Goal: Information Seeking & Learning: Learn about a topic

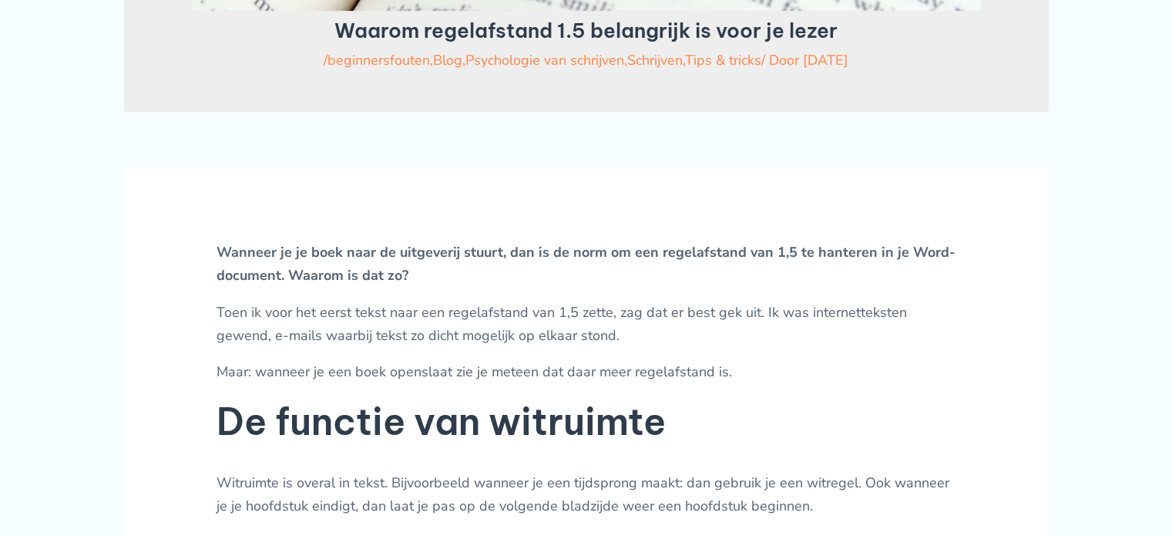
scroll to position [771, 0]
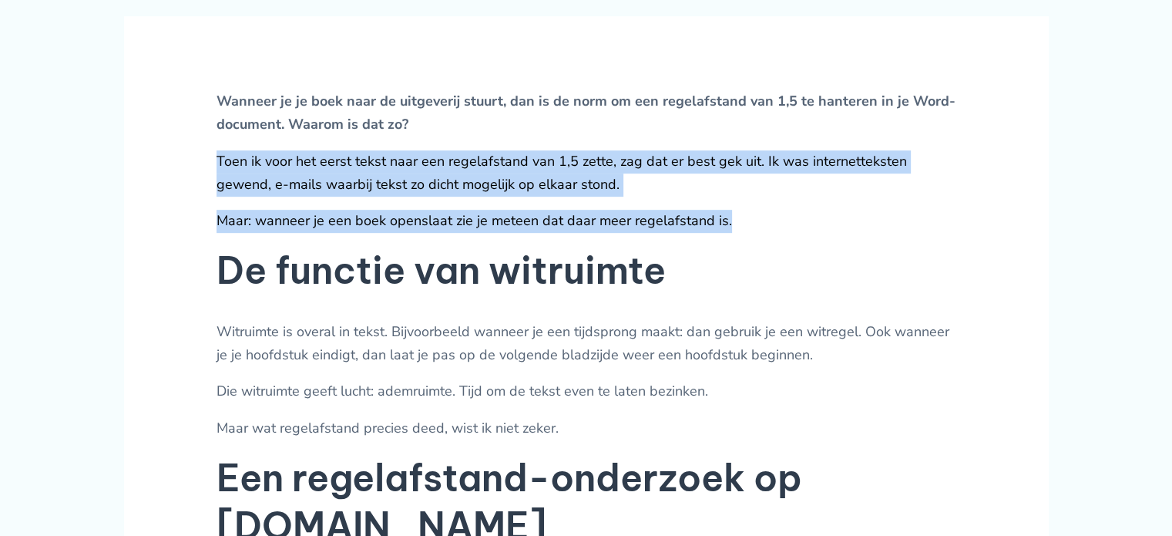
drag, startPoint x: 609, startPoint y: 154, endPoint x: 806, endPoint y: 236, distance: 213.6
click at [806, 233] on p "Maar: wanneer je een boek openslaat zie je meteen dat daar meer regelafstand is." at bounding box center [587, 221] width 740 height 23
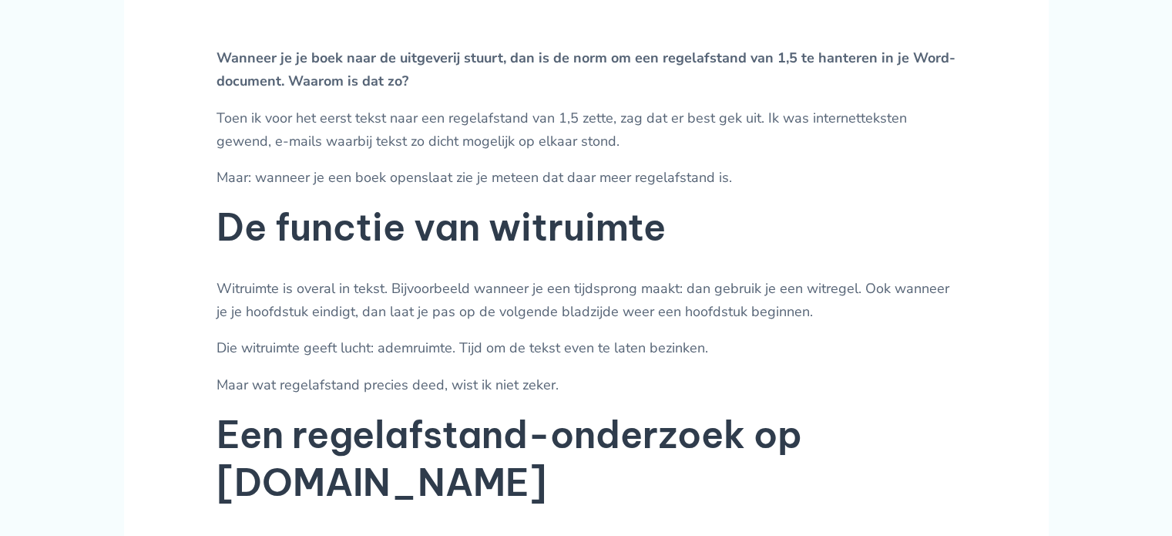
scroll to position [1002, 0]
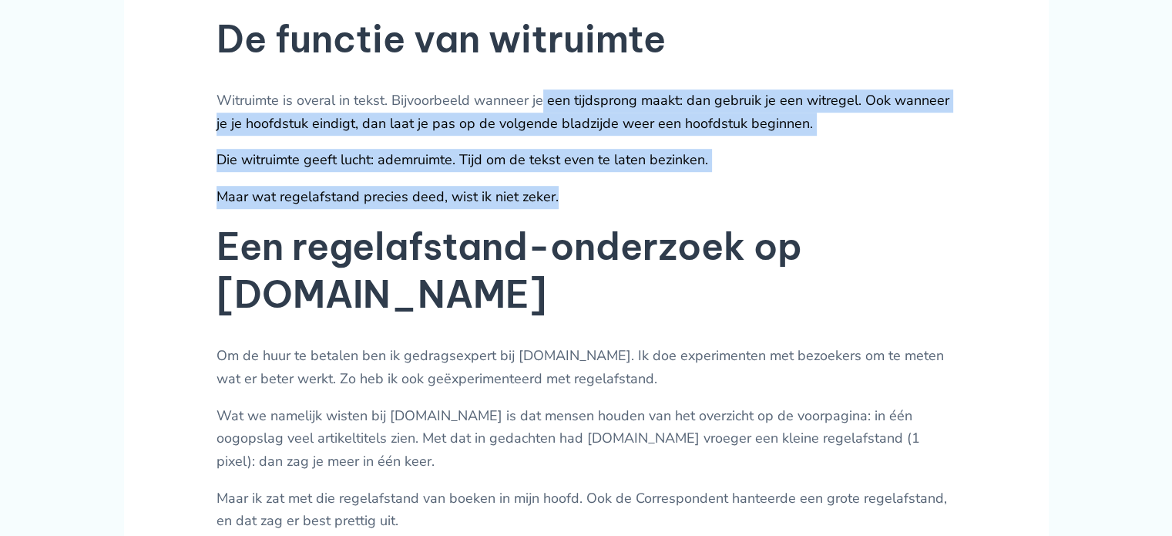
drag, startPoint x: 543, startPoint y: 119, endPoint x: 742, endPoint y: 219, distance: 223.0
click at [792, 172] on p "Die witruimte geeft lucht: ademruimte. Tijd om de tekst even te laten bezinken." at bounding box center [587, 160] width 740 height 23
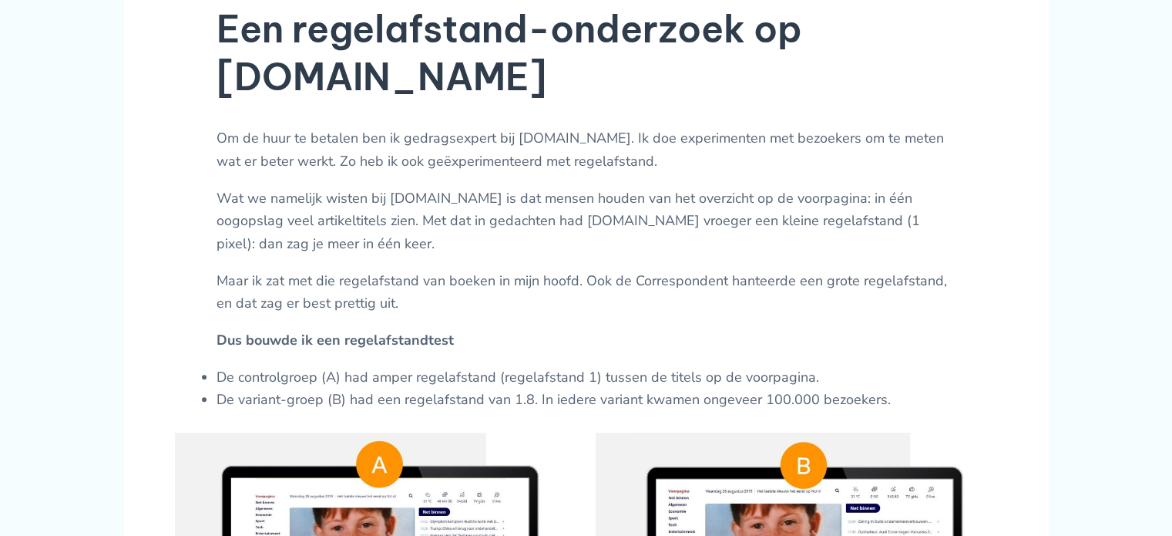
scroll to position [1233, 0]
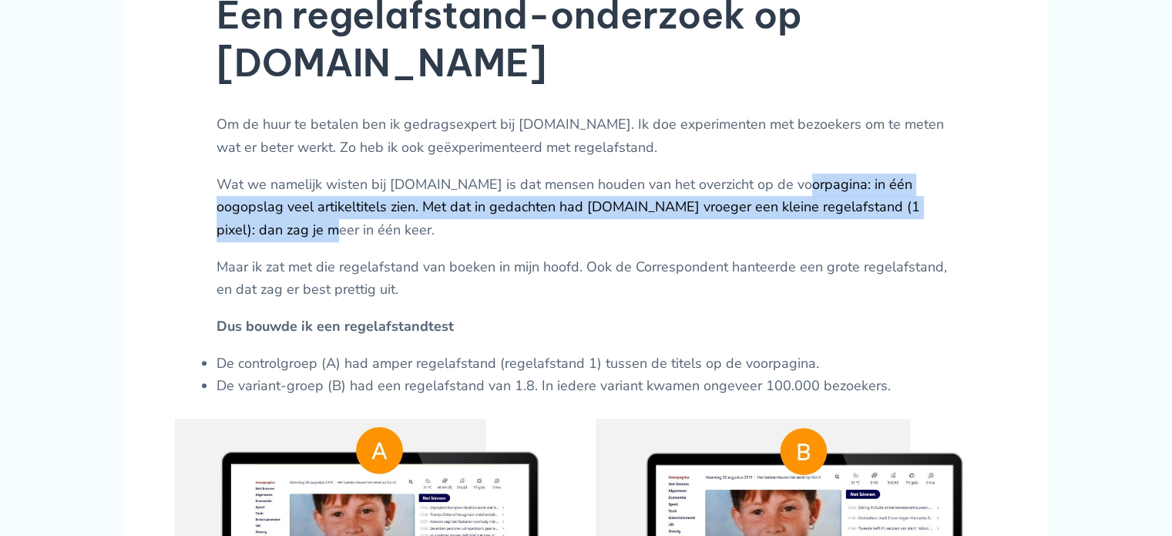
drag, startPoint x: 782, startPoint y: 152, endPoint x: 1011, endPoint y: 183, distance: 231.1
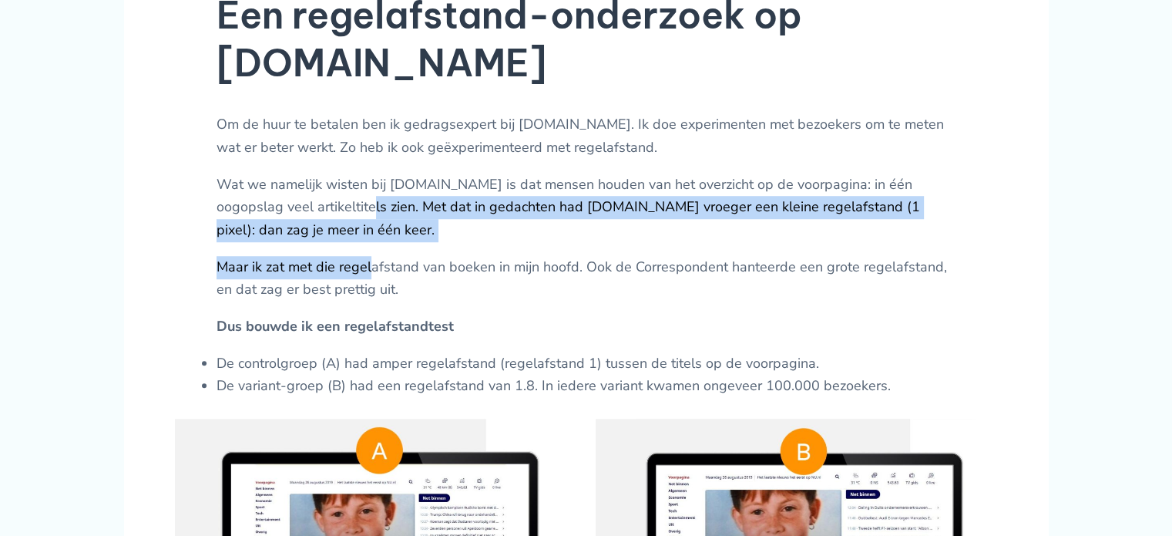
drag, startPoint x: 317, startPoint y: 172, endPoint x: 367, endPoint y: 212, distance: 64.2
click at [367, 256] on p "Maar ik zat met die regelafstand van boeken in mijn hoofd. Ook de Correspondent…" at bounding box center [587, 278] width 740 height 45
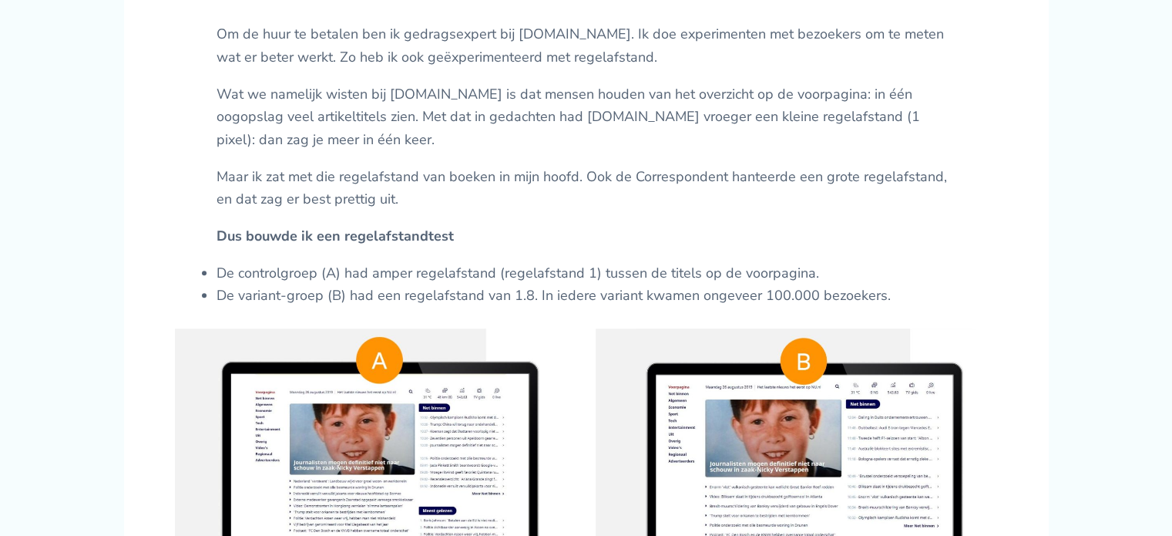
scroll to position [1387, 0]
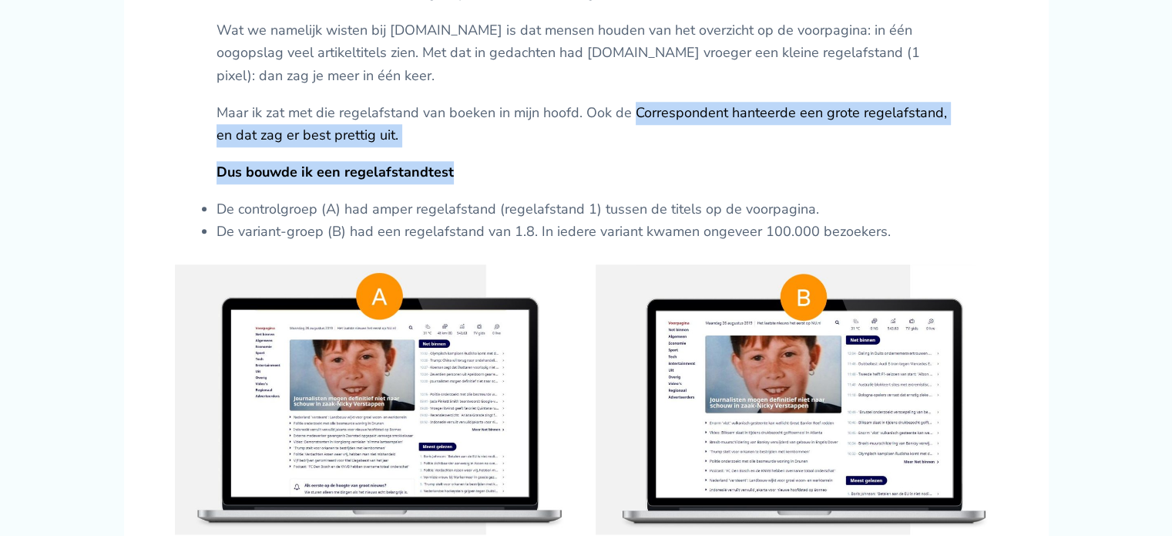
drag, startPoint x: 629, startPoint y: 86, endPoint x: 629, endPoint y: 100, distance: 14.6
click at [526, 161] on p "Dus bouwde ik een regelafstandtest" at bounding box center [587, 172] width 740 height 23
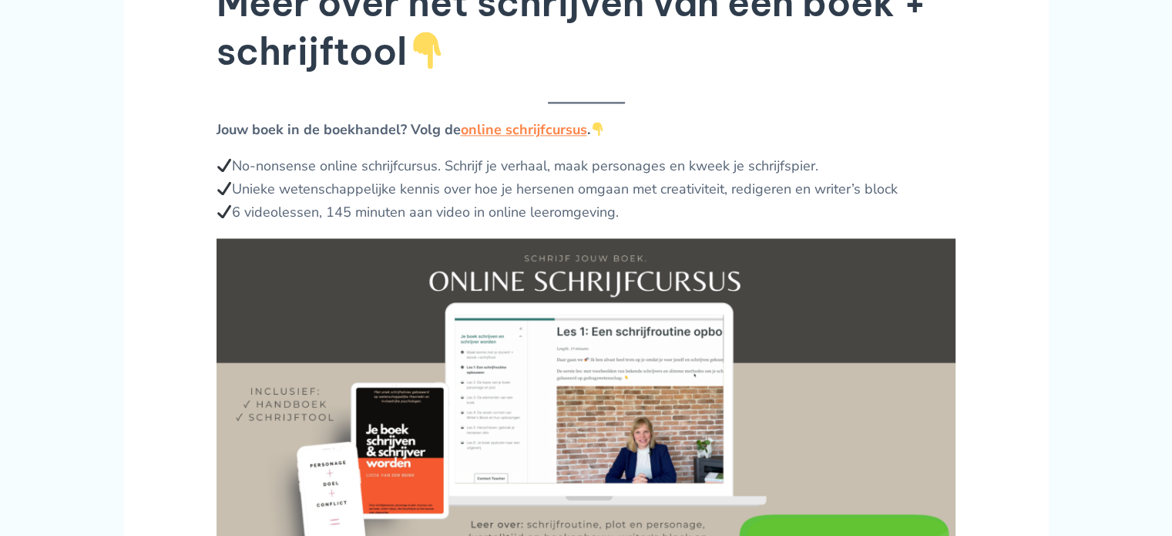
scroll to position [2389, 0]
